Goal: Information Seeking & Learning: Understand process/instructions

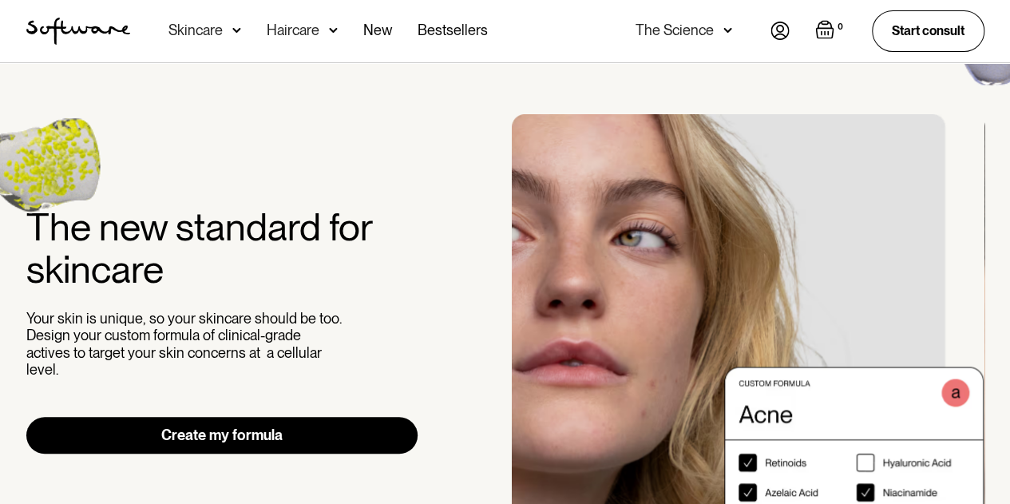
click at [779, 30] on img at bounding box center [779, 31] width 19 height 18
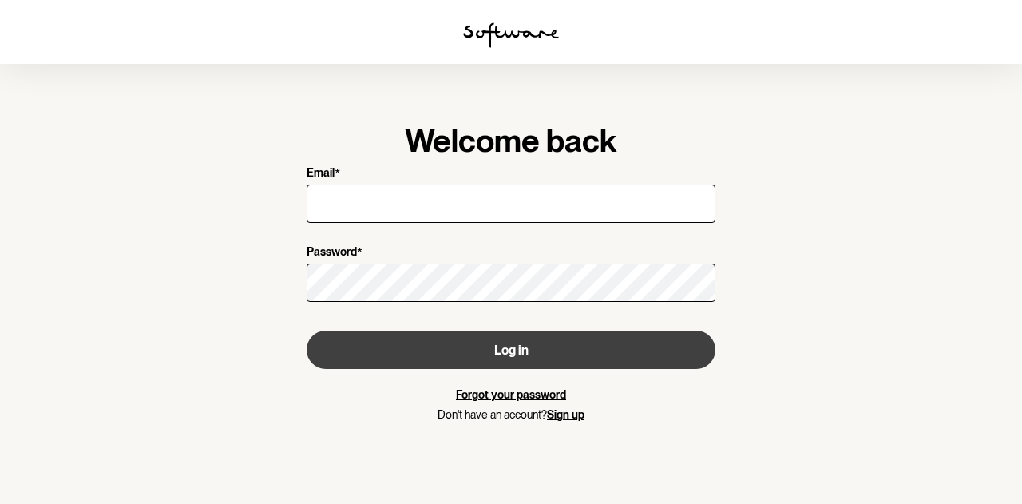
type input "[EMAIL_ADDRESS][DOMAIN_NAME]"
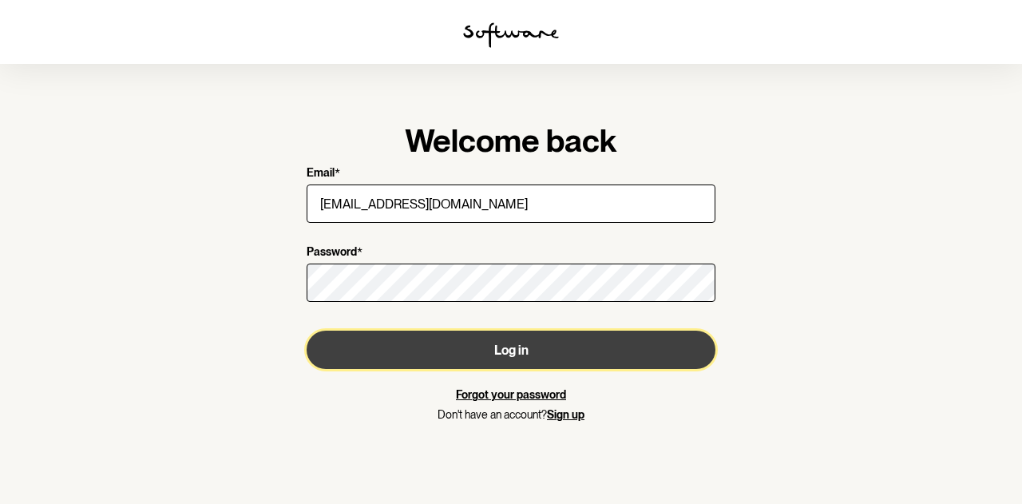
click at [397, 347] on button "Log in" at bounding box center [511, 350] width 409 height 38
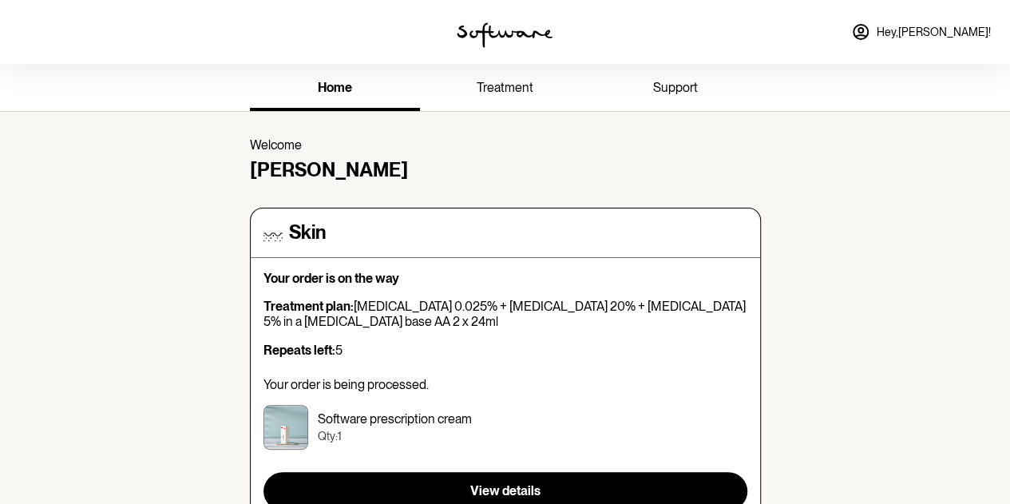
click at [518, 85] on span "treatment" at bounding box center [505, 87] width 57 height 15
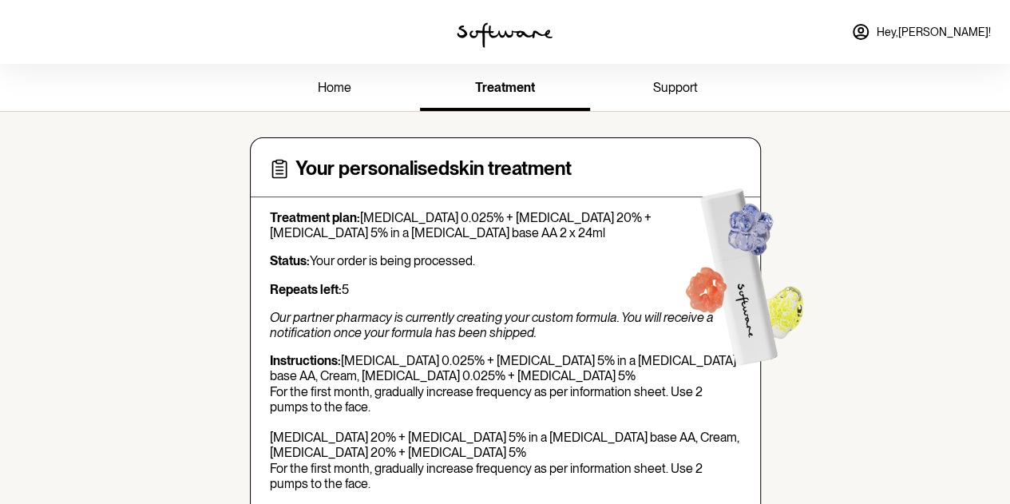
click at [311, 84] on link "home" at bounding box center [335, 89] width 170 height 44
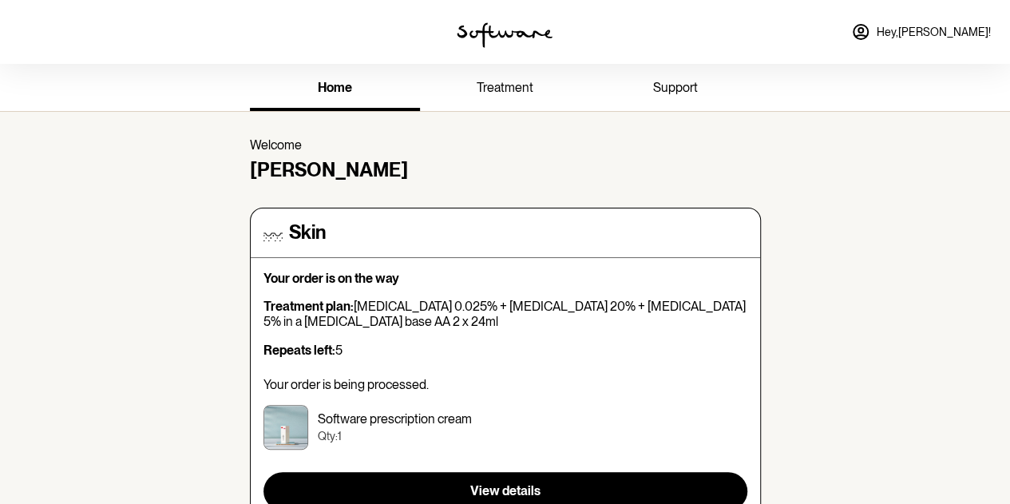
click at [683, 90] on span "support" at bounding box center [675, 87] width 45 height 15
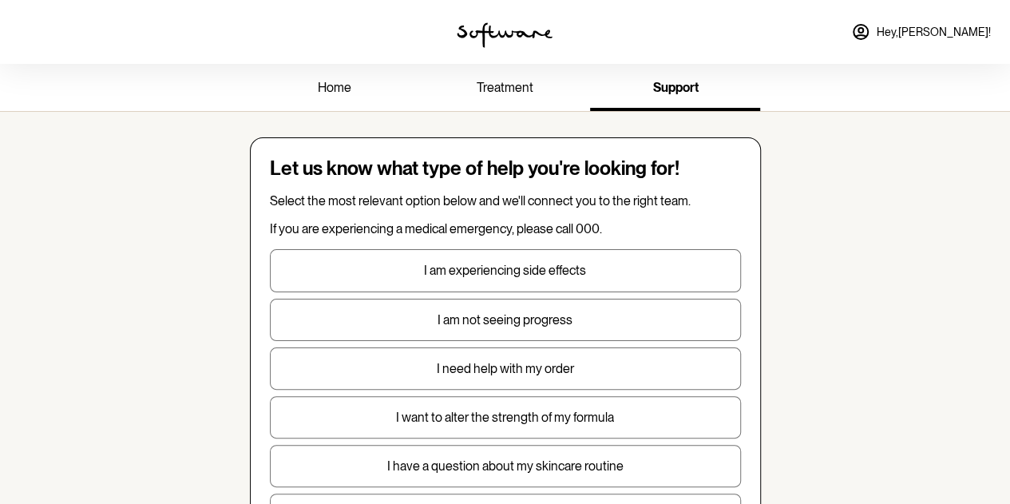
click at [337, 85] on span "home" at bounding box center [335, 87] width 34 height 15
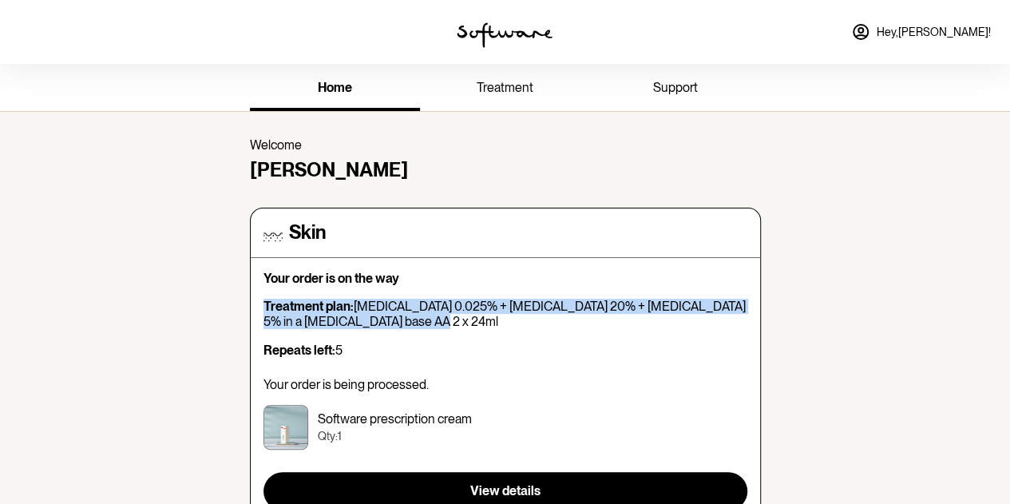
drag, startPoint x: 258, startPoint y: 299, endPoint x: 402, endPoint y: 317, distance: 145.7
click at [402, 317] on div "Skin Your order is on the way Treatment plan: [MEDICAL_DATA] 0.025% + [MEDICAL_…" at bounding box center [505, 366] width 511 height 316
copy p "Treatment plan: [MEDICAL_DATA] 0.025% + [MEDICAL_DATA] 20% + [MEDICAL_DATA] 5% …"
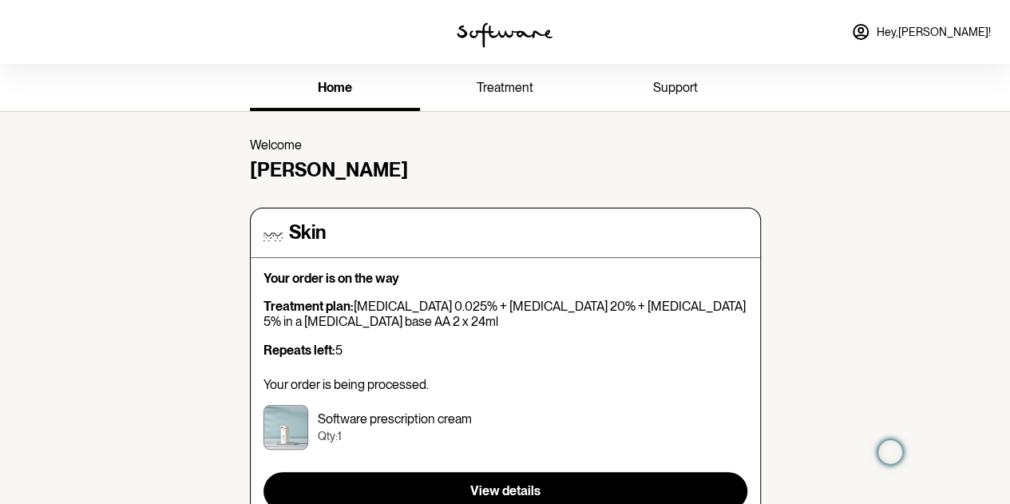
click at [521, 66] on div "home treatment support" at bounding box center [505, 87] width 537 height 47
click at [522, 86] on span "treatment" at bounding box center [505, 87] width 57 height 15
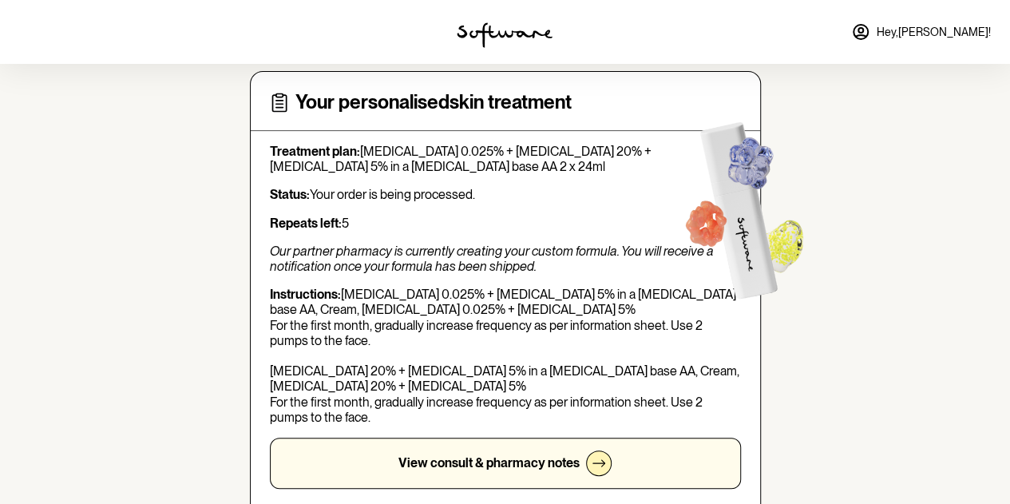
scroll to position [240, 0]
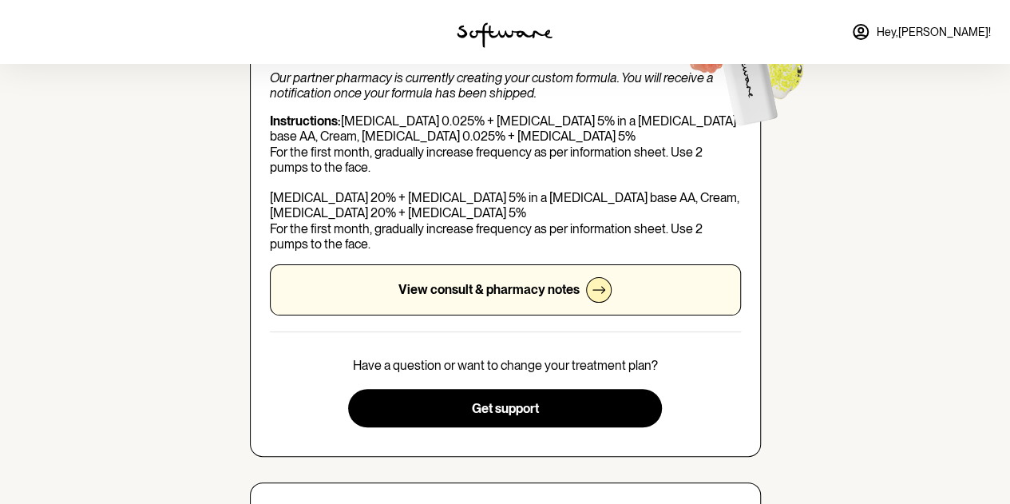
click at [485, 288] on p "View consult & pharmacy notes" at bounding box center [488, 289] width 181 height 15
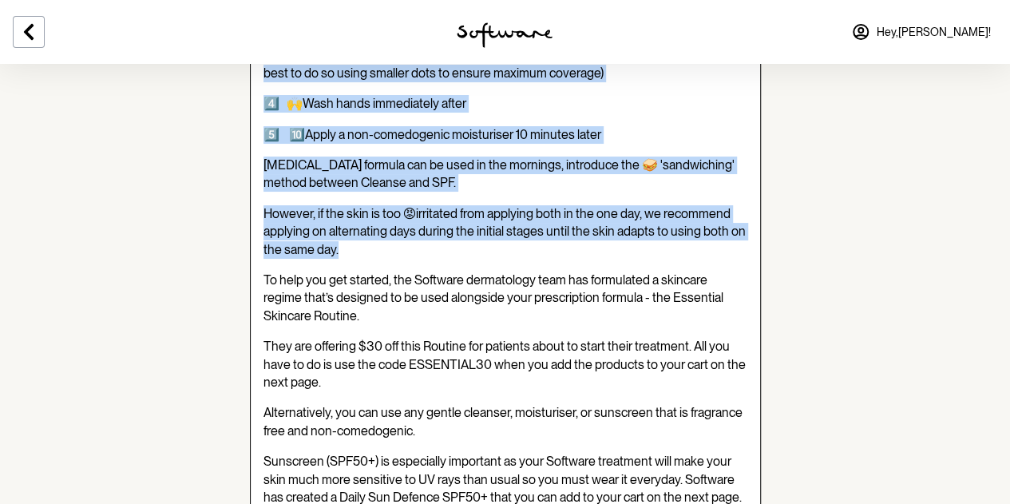
scroll to position [958, 0]
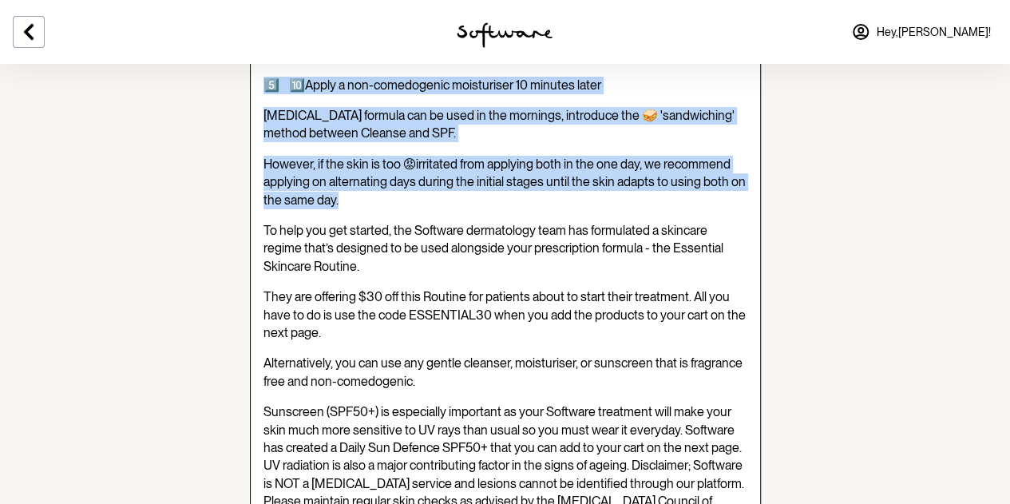
drag, startPoint x: 260, startPoint y: 137, endPoint x: 463, endPoint y: 200, distance: 212.4
click at [463, 200] on div "[PERSON_NAME] (Nurse Practitioner) Nurse Practitioner , NP View full profile Hi…" at bounding box center [505, 244] width 511 height 2030
copy div "Loremipsu dolorsi ame Consect Adip eli seddoeius TE - Incidid Utla 1️⃣ 🫧 Etdo m…"
